Goal: Communication & Community: Connect with others

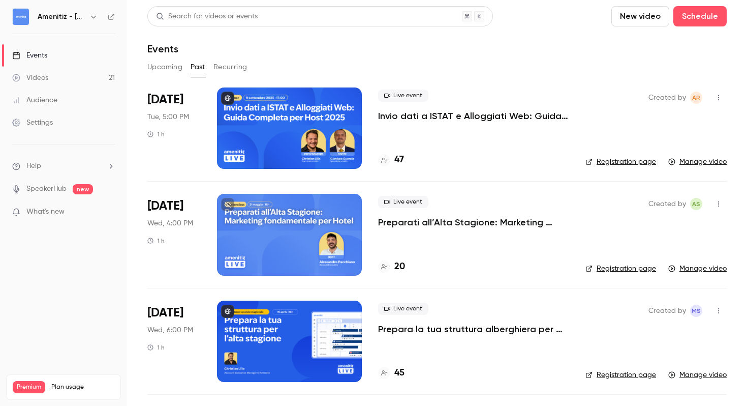
click at [86, 11] on div "Amenitiz - [GEOGRAPHIC_DATA] 🇮🇹" at bounding box center [69, 17] width 62 height 12
click at [87, 14] on div "Amenitiz - [GEOGRAPHIC_DATA] 🇮🇹" at bounding box center [69, 17] width 62 height 12
click at [92, 19] on icon "button" at bounding box center [93, 17] width 8 height 8
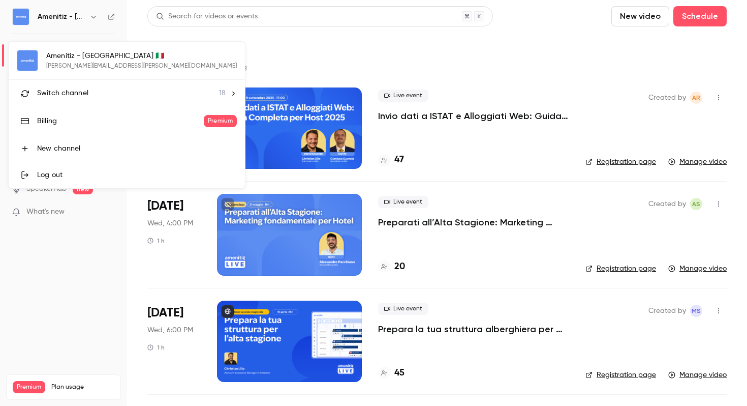
click at [129, 94] on div "Switch channel 18" at bounding box center [131, 93] width 189 height 11
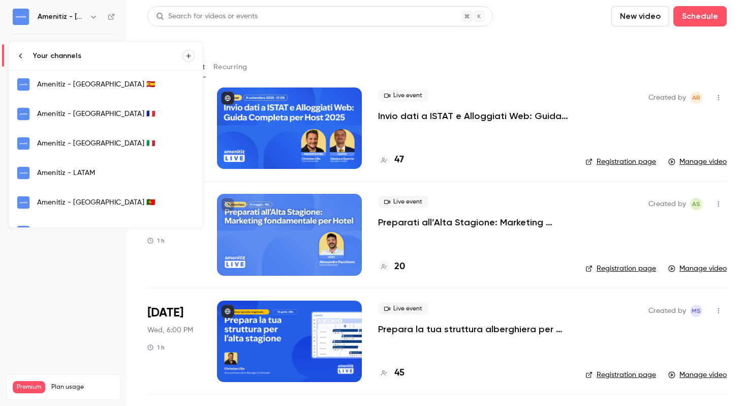
scroll to position [237, 0]
click at [107, 117] on div "Amenitiz - [GEOGRAPHIC_DATA] 🇫🇷" at bounding box center [116, 113] width 158 height 10
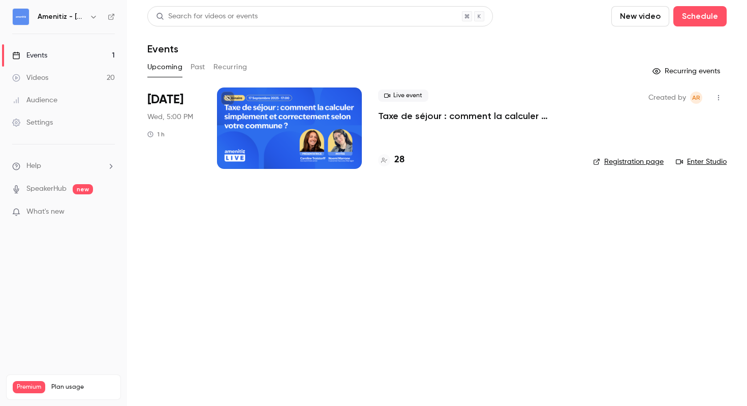
click at [718, 101] on icon "button" at bounding box center [719, 97] width 8 height 7
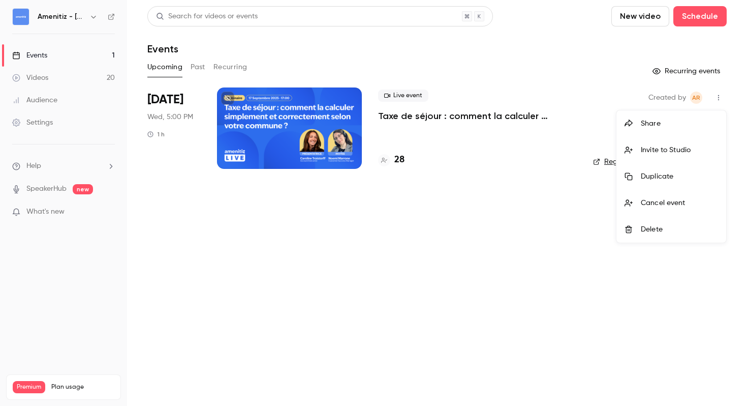
click at [677, 154] on div "Invite to Studio" at bounding box center [679, 150] width 77 height 10
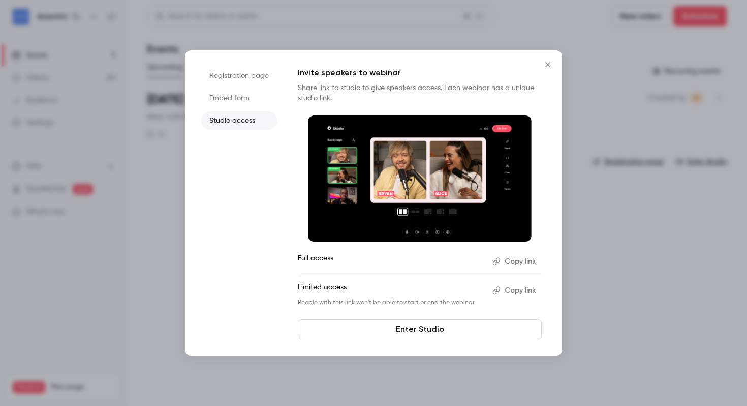
click at [518, 263] on button "Copy link" at bounding box center [514, 261] width 53 height 16
click at [544, 65] on icon "Close" at bounding box center [548, 64] width 12 height 8
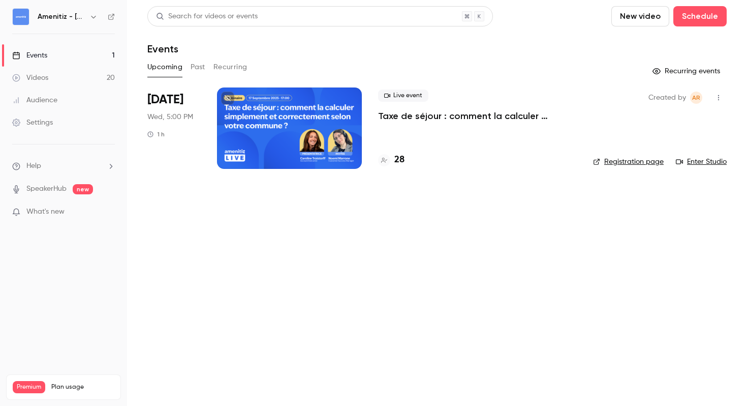
click at [718, 100] on icon "button" at bounding box center [719, 97] width 8 height 7
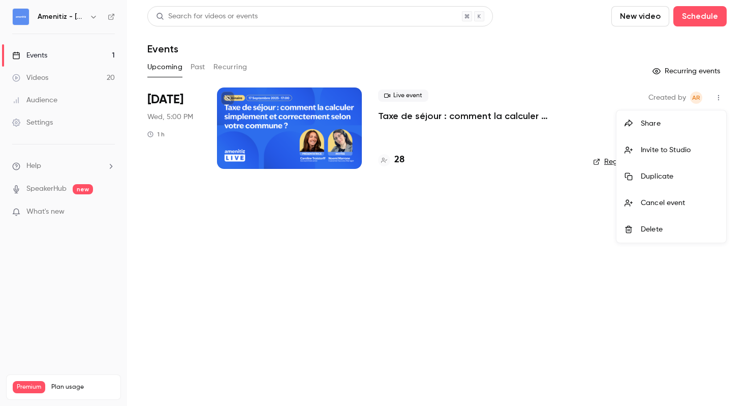
click at [670, 149] on div "Invite to Studio" at bounding box center [679, 150] width 77 height 10
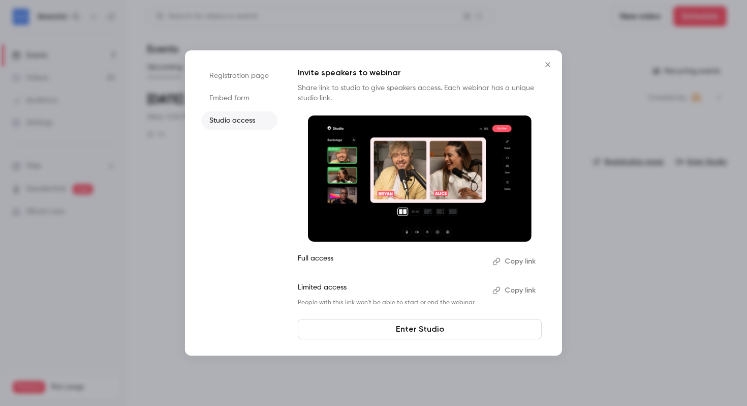
click at [518, 261] on button "Copy link" at bounding box center [514, 261] width 53 height 16
click at [547, 68] on icon "Close" at bounding box center [548, 64] width 12 height 8
